Goal: Transaction & Acquisition: Purchase product/service

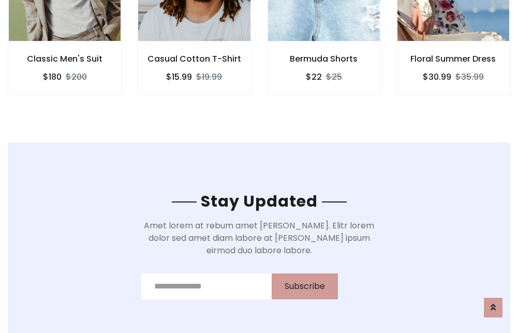
scroll to position [1560, 0]
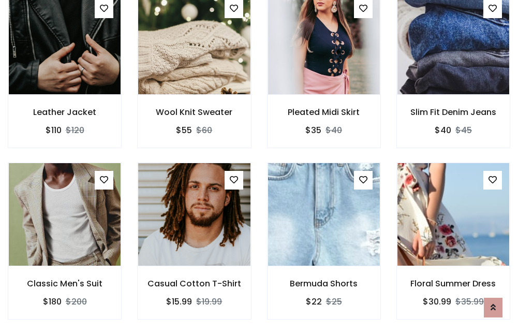
click at [259, 166] on div "Bermuda Shorts $22 $25" at bounding box center [323, 248] width 129 height 171
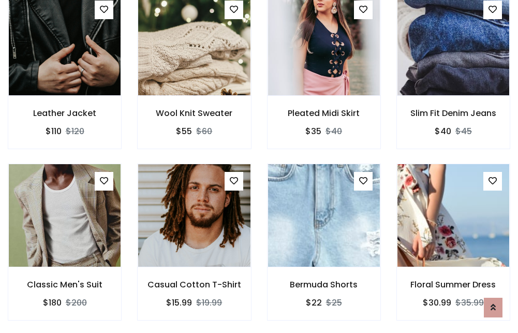
click at [259, 166] on div "Bermuda Shorts $22 $25" at bounding box center [323, 249] width 129 height 171
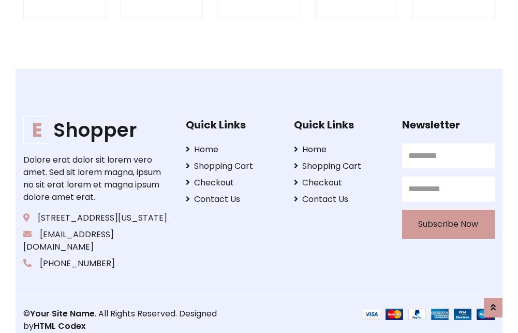
scroll to position [1972, 0]
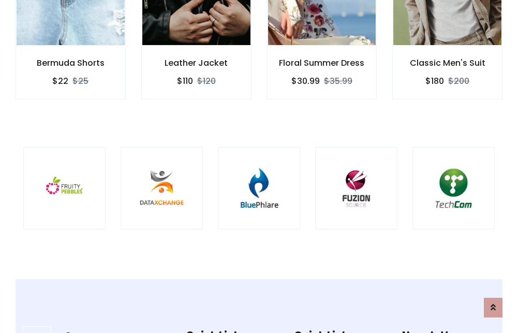
click at [259, 166] on img at bounding box center [259, 188] width 56 height 56
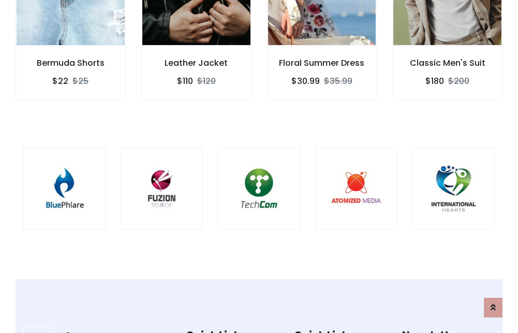
click at [259, 166] on img at bounding box center [259, 188] width 56 height 56
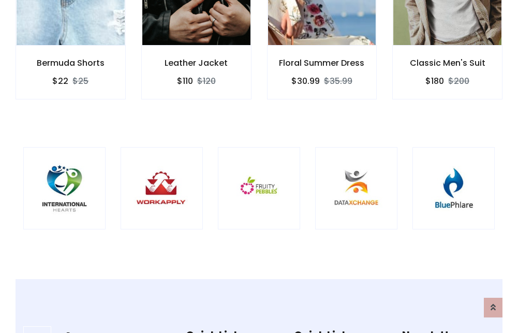
scroll to position [0, 0]
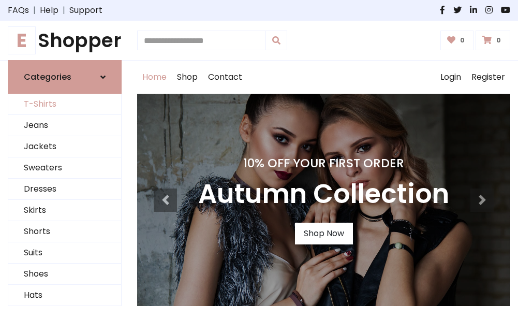
click at [65, 105] on link "T-Shirts" at bounding box center [64, 104] width 113 height 21
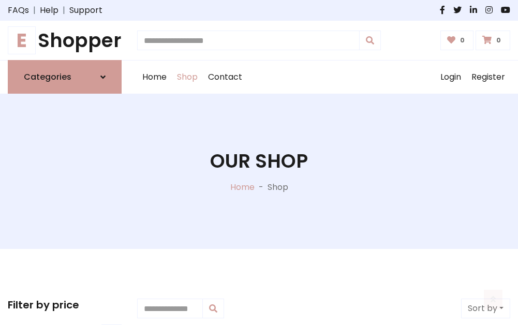
scroll to position [415, 0]
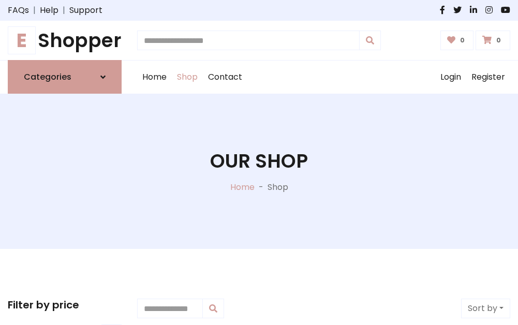
click at [65, 40] on h1 "E Shopper" at bounding box center [65, 40] width 114 height 23
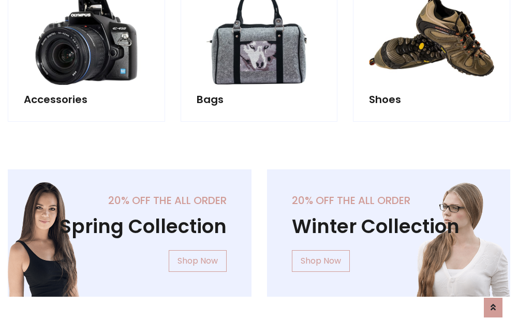
scroll to position [1006, 0]
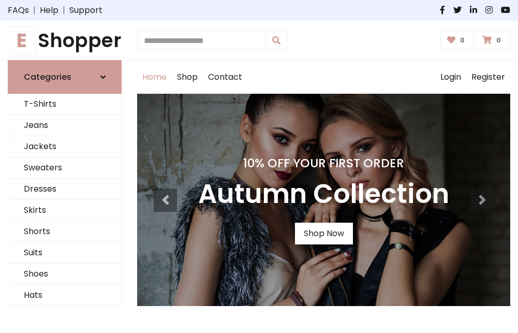
scroll to position [340, 0]
